Goal: Information Seeking & Learning: Learn about a topic

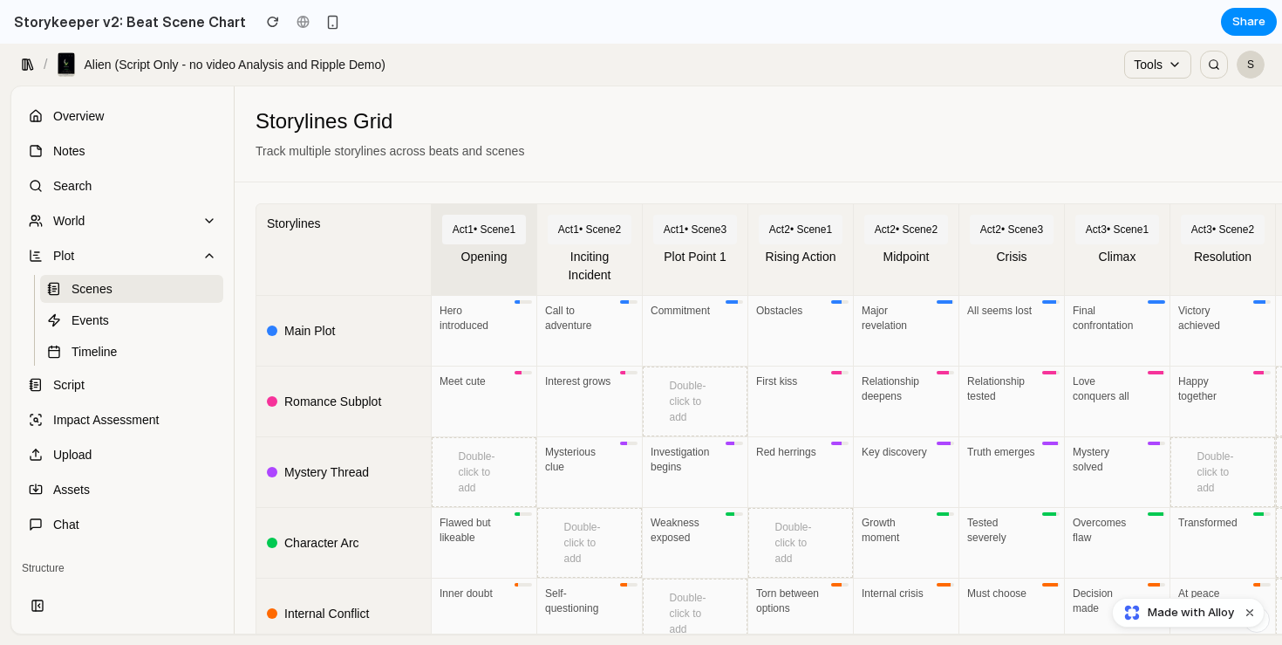
click at [479, 244] on div "Act 1 • Scene 1" at bounding box center [484, 230] width 84 height 30
click at [498, 289] on div "Act 1 • Scene 1 Opening" at bounding box center [484, 249] width 105 height 91
click at [357, 366] on div "Main Plot" at bounding box center [343, 331] width 174 height 70
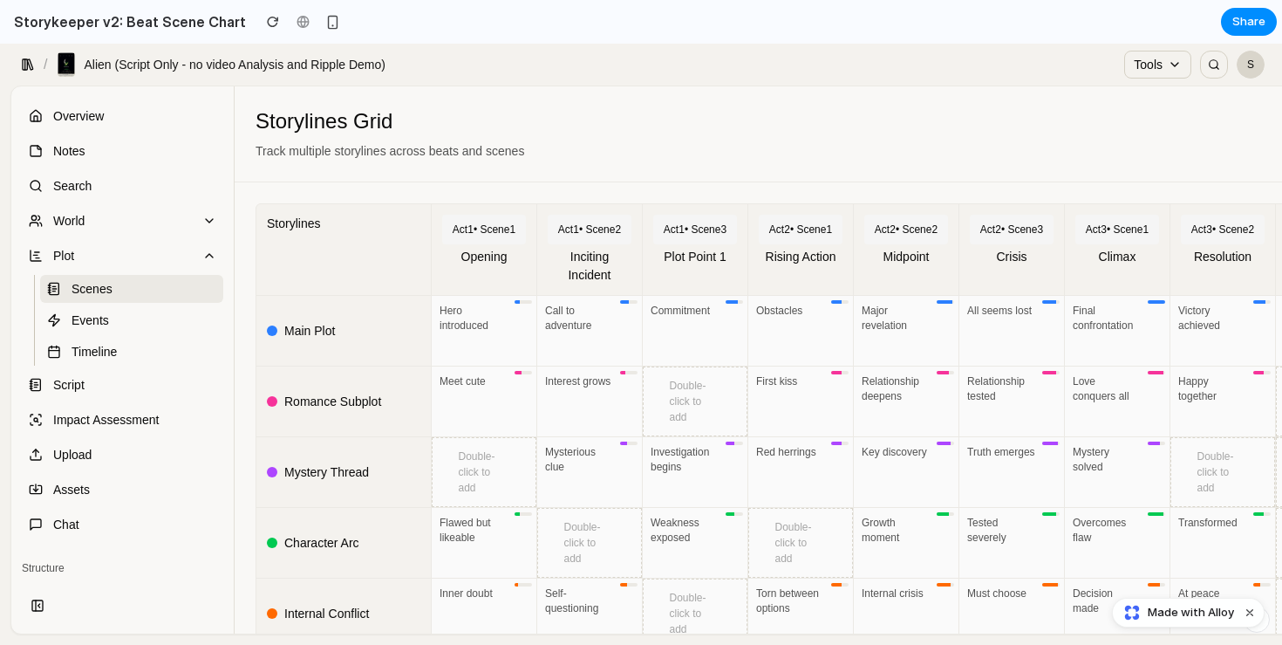
scroll to position [2, 0]
click at [498, 264] on div "Opening" at bounding box center [484, 255] width 84 height 18
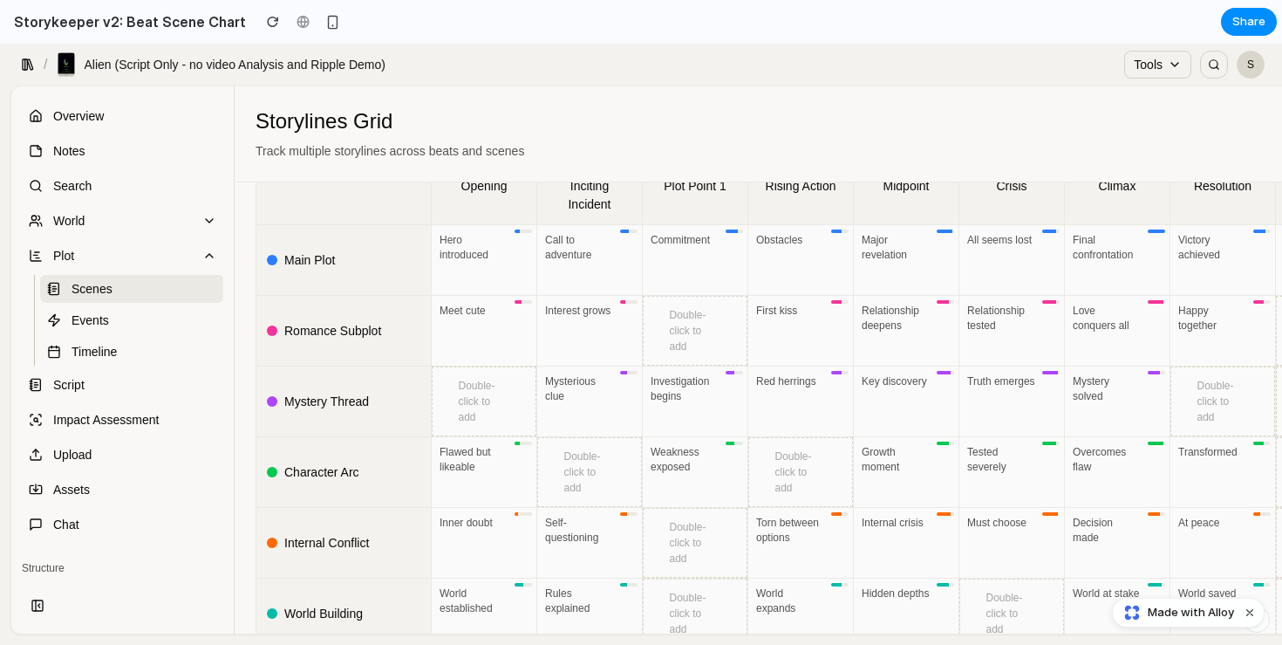
scroll to position [72, 0]
